Goal: Task Accomplishment & Management: Use online tool/utility

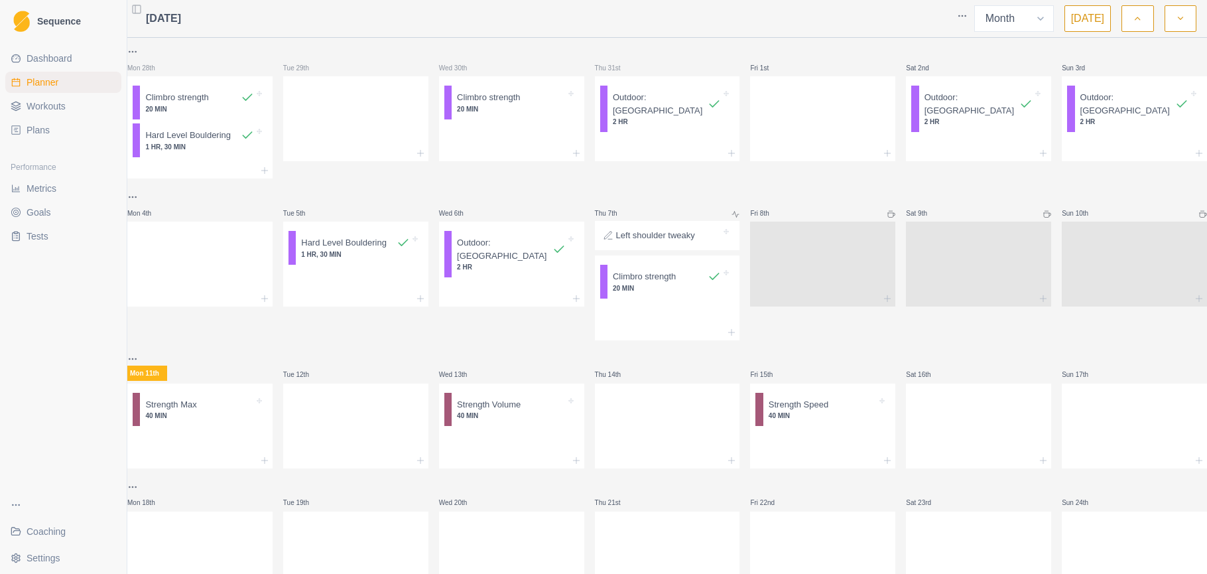
select select "month"
click at [55, 536] on span "Coaching" at bounding box center [46, 531] width 39 height 13
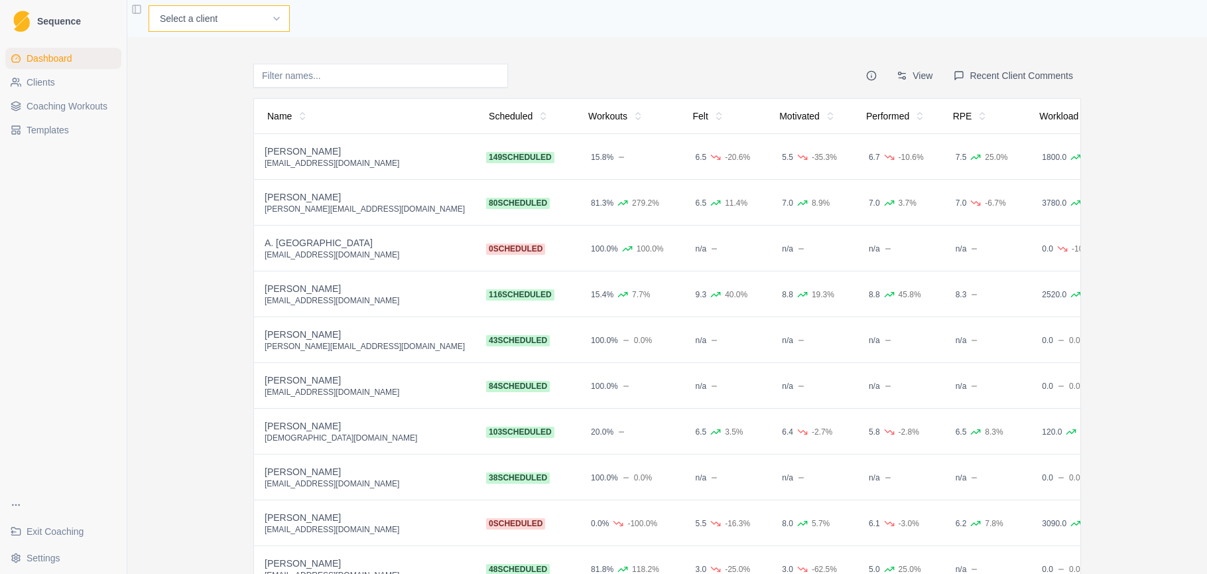
select select "b614ec50-eda1-4739-96ee-966e5d22933b"
click at [1016, 73] on button "Recent Client Comments" at bounding box center [1013, 76] width 135 height 24
click at [340, 25] on link "Planner" at bounding box center [358, 19] width 36 height 16
select select "month"
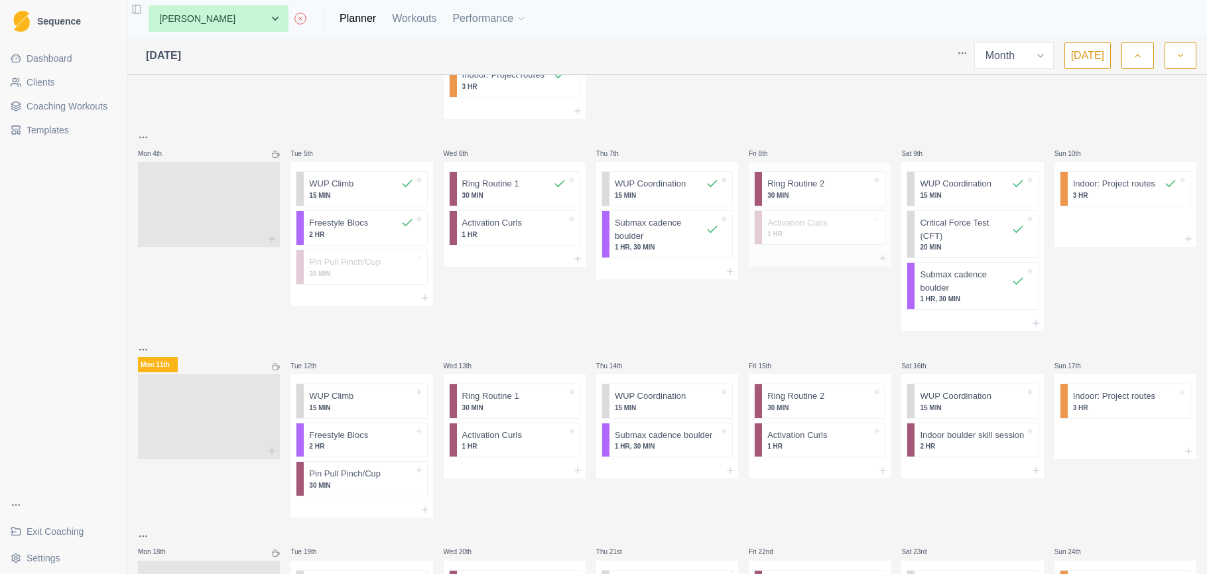
scroll to position [168, 0]
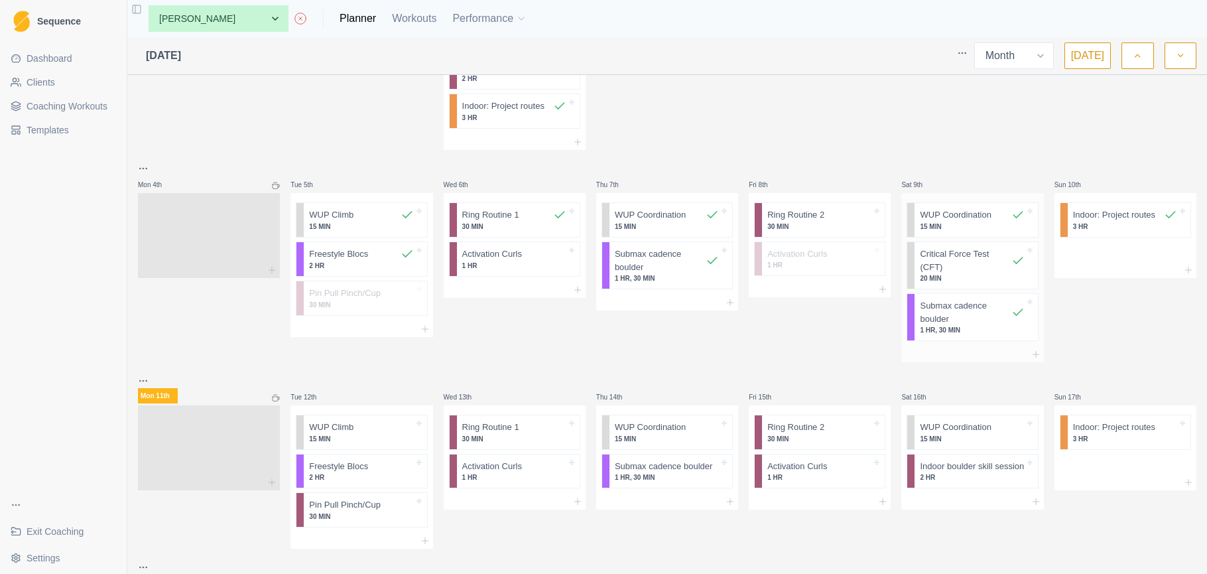
click at [989, 269] on p "Critical Force Test (CFT)" at bounding box center [965, 260] width 91 height 26
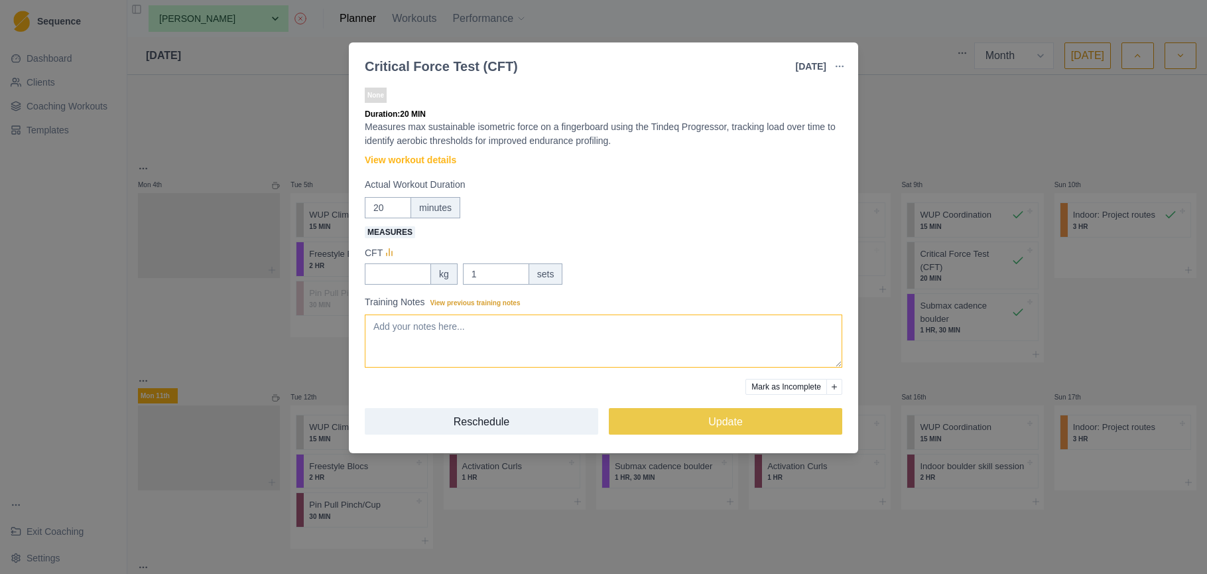
click at [516, 330] on textarea "Training Notes View previous training notes" at bounding box center [603, 340] width 477 height 53
type input "20.82"
click at [475, 330] on textarea "Training Notes View previous training notes" at bounding box center [603, 340] width 477 height 53
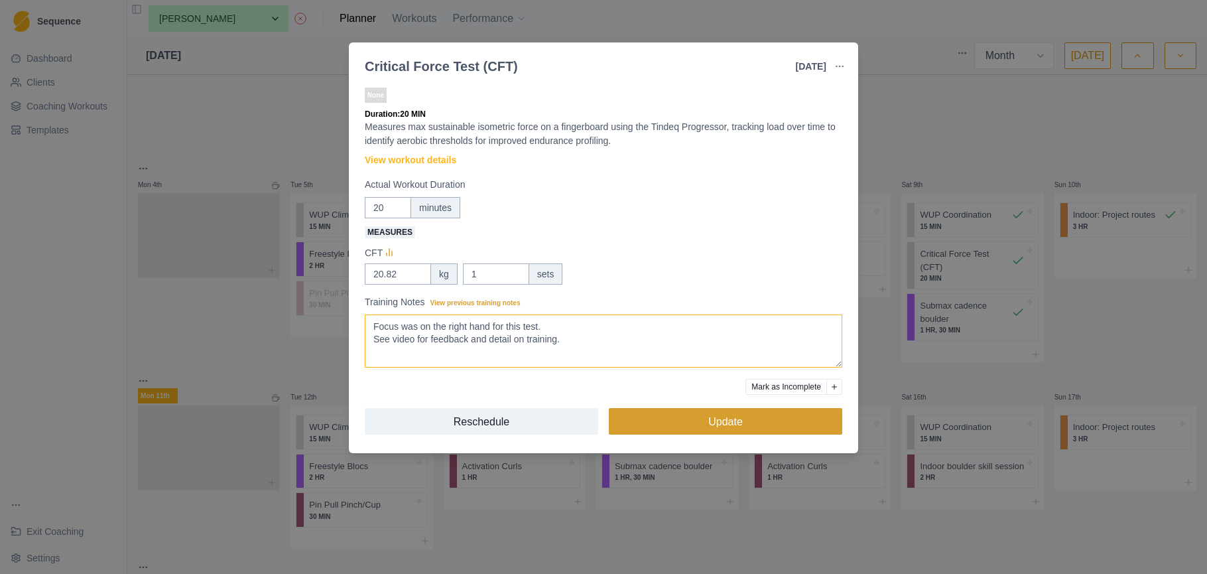
type textarea "Focus was on the right hand for this test. See video for feedback and detail on…"
click at [723, 424] on button "Update" at bounding box center [725, 421] width 233 height 27
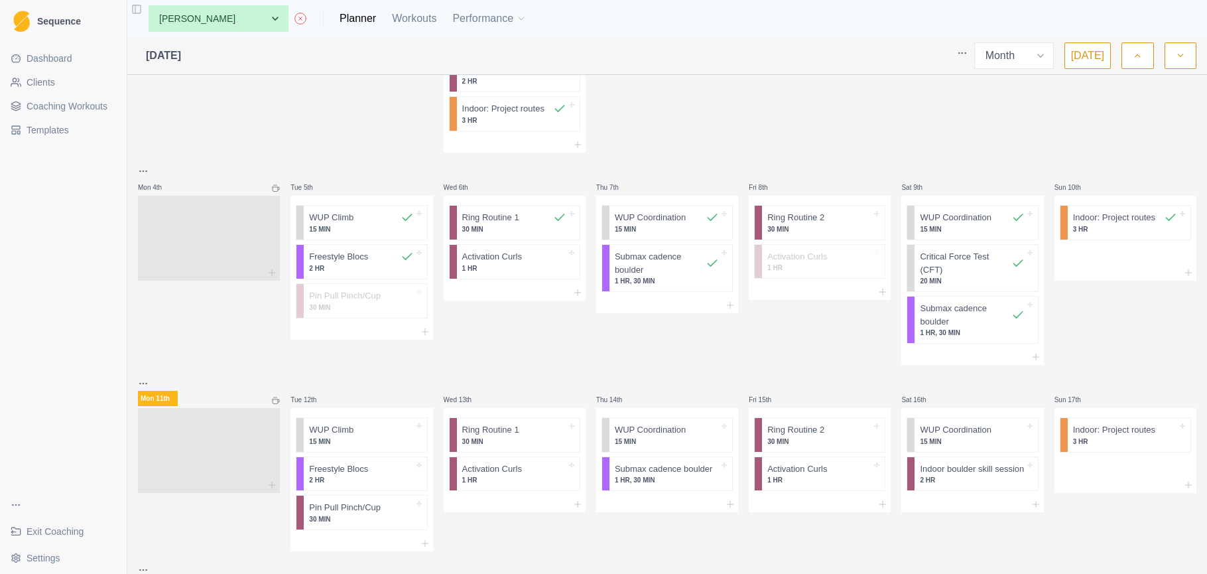
scroll to position [167, 0]
click at [1101, 259] on div at bounding box center [1125, 252] width 142 height 19
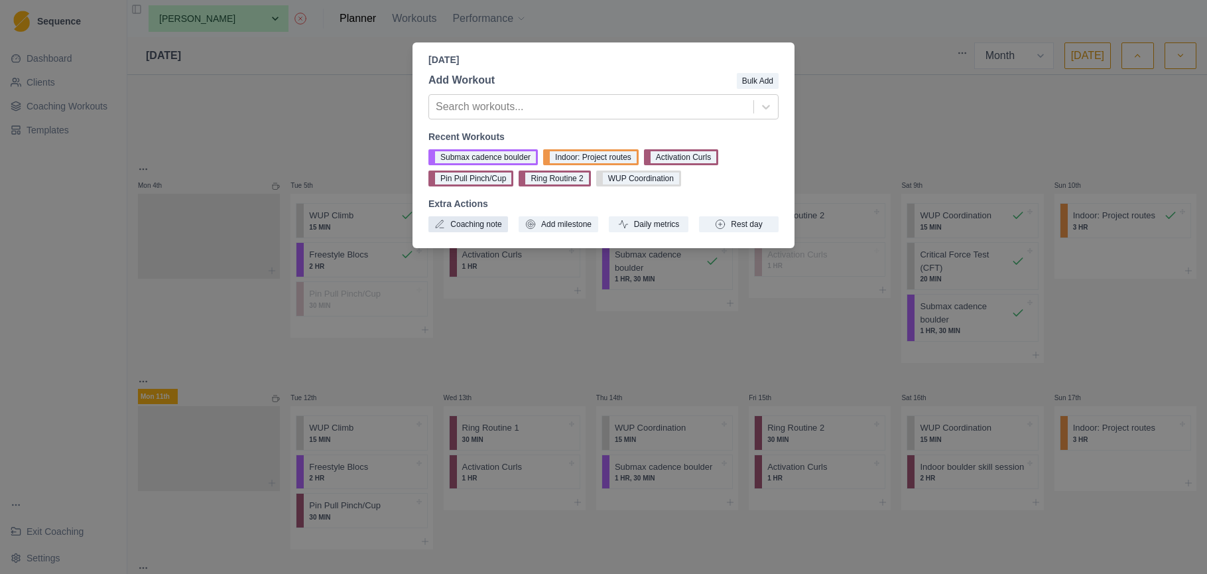
click at [481, 221] on button "Coaching note" at bounding box center [468, 224] width 80 height 16
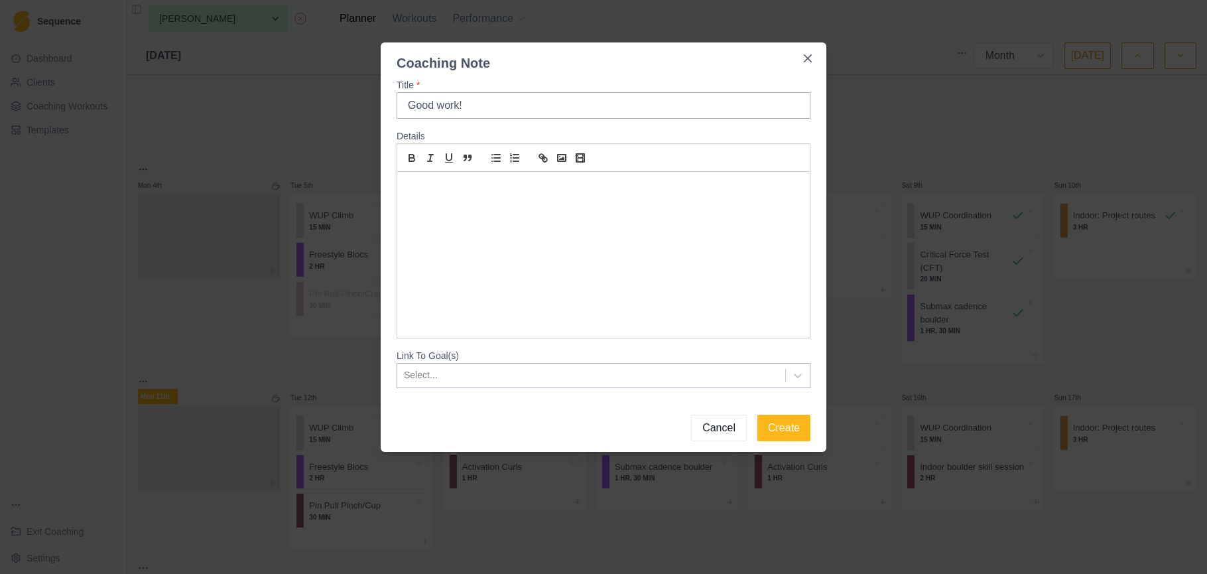
type input "Good work!"
click at [437, 192] on p at bounding box center [603, 187] width 393 height 15
click at [785, 430] on button "Create" at bounding box center [783, 427] width 53 height 27
